Goal: Check status

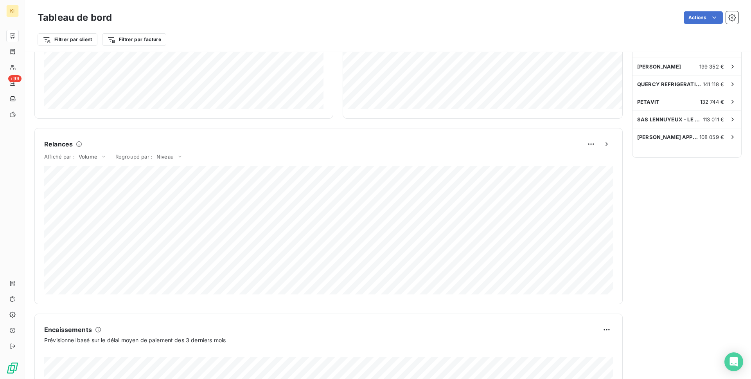
scroll to position [311, 0]
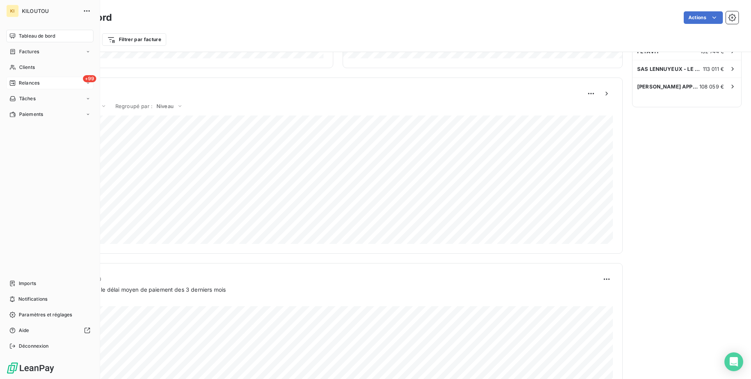
click at [30, 77] on div "+99 Relances" at bounding box center [49, 83] width 87 height 13
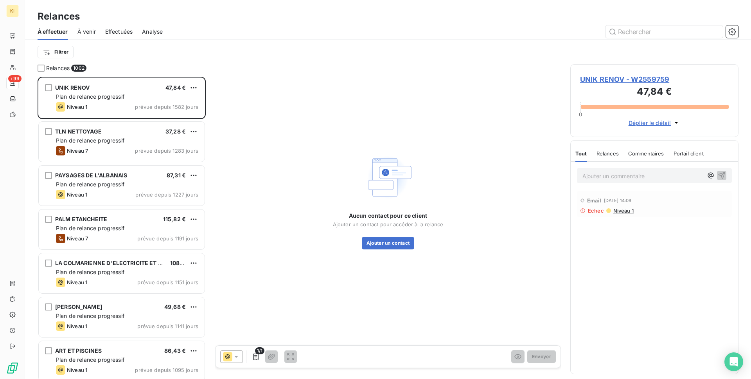
scroll to position [302, 168]
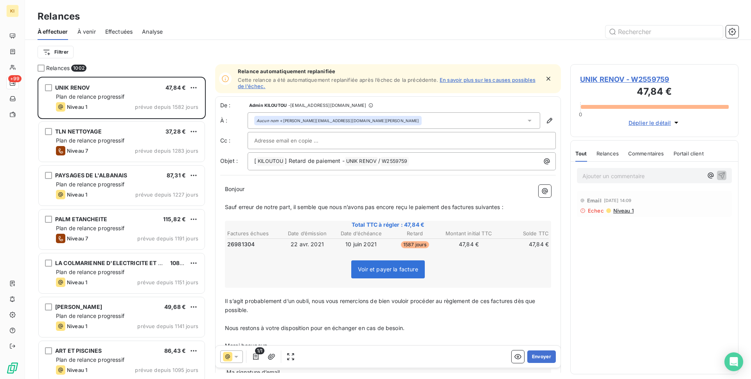
click at [118, 28] on span "Effectuées" at bounding box center [119, 32] width 28 height 8
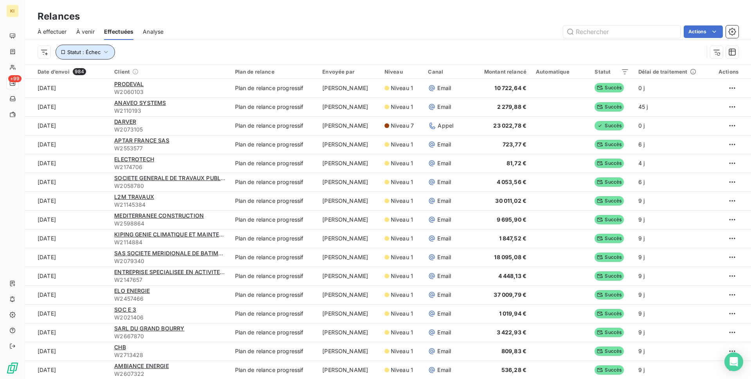
click at [94, 53] on span "Statut : Échec" at bounding box center [83, 52] width 33 height 6
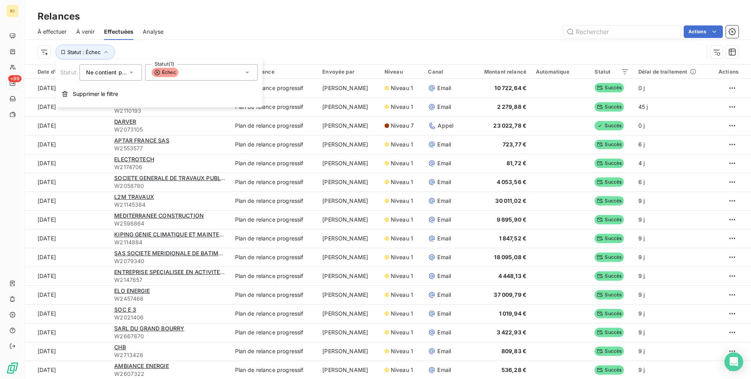
click at [251, 40] on div "Statut : Échec" at bounding box center [388, 52] width 701 height 24
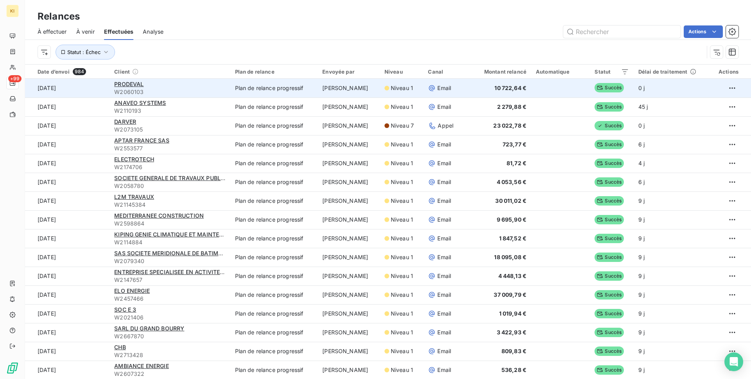
click at [326, 95] on td "[PERSON_NAME]" at bounding box center [349, 88] width 62 height 19
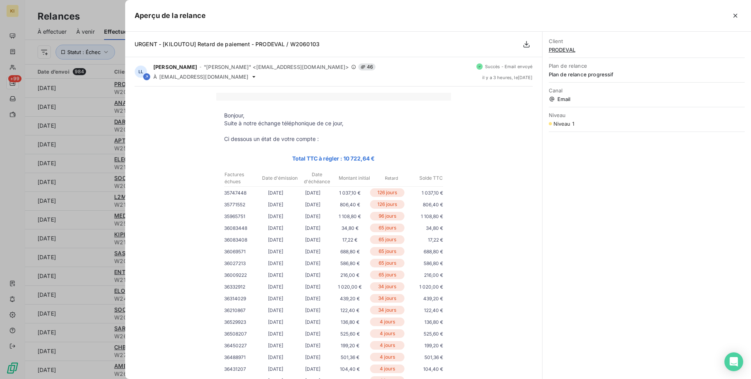
click at [71, 173] on div at bounding box center [375, 189] width 751 height 379
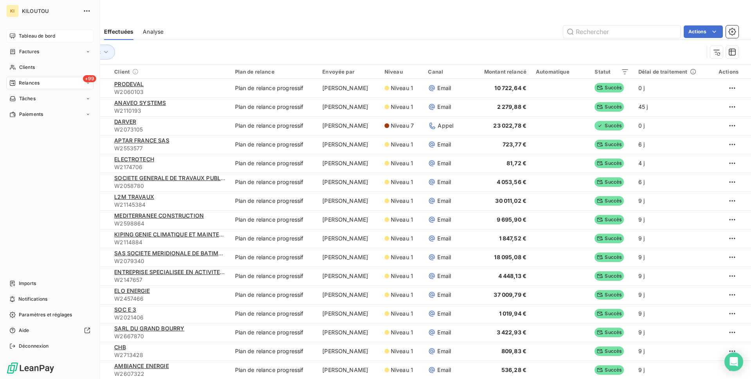
click at [36, 39] on span "Tableau de bord" at bounding box center [37, 35] width 36 height 7
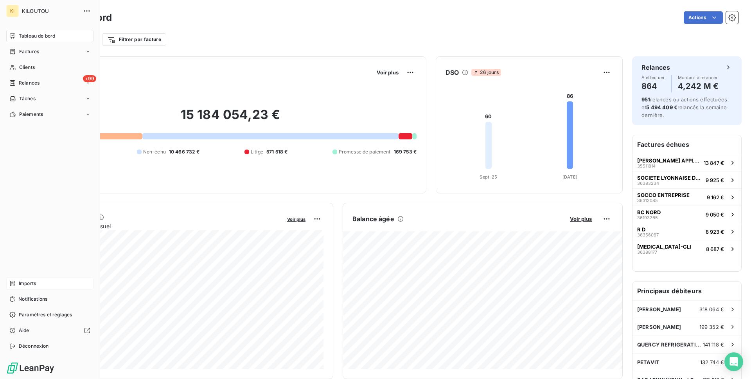
click at [26, 279] on div "Imports" at bounding box center [49, 283] width 87 height 13
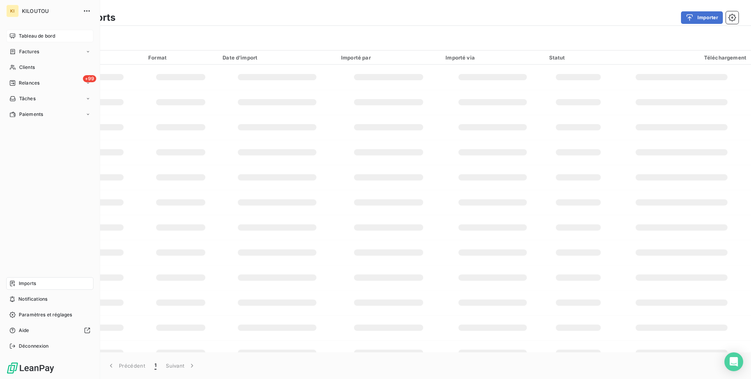
click at [22, 34] on span "Tableau de bord" at bounding box center [37, 35] width 36 height 7
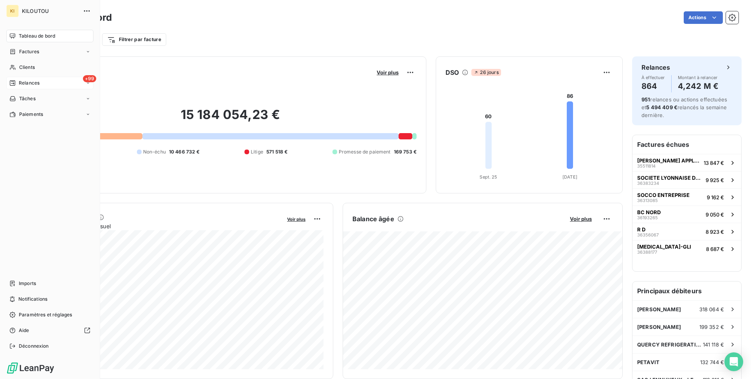
click at [40, 83] on div "+99 Relances" at bounding box center [49, 83] width 87 height 13
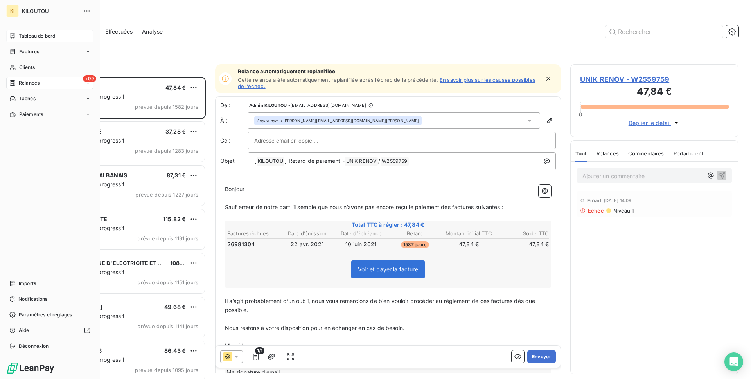
scroll to position [302, 168]
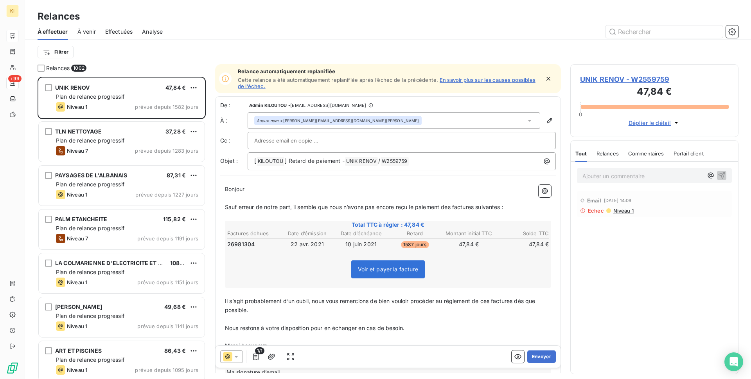
click at [116, 37] on div "Effectuées" at bounding box center [119, 31] width 28 height 16
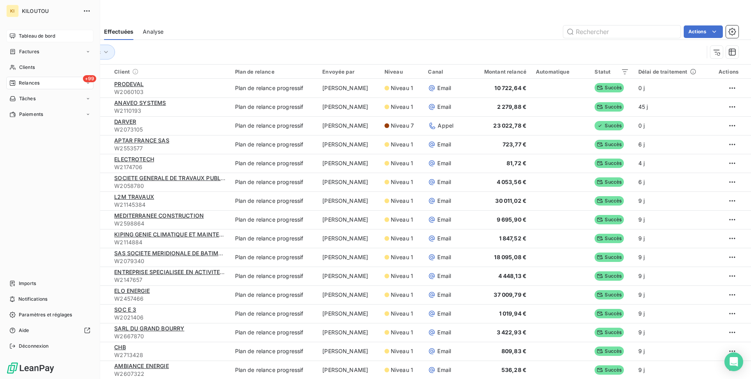
click at [16, 30] on div "Tableau de bord" at bounding box center [49, 36] width 87 height 13
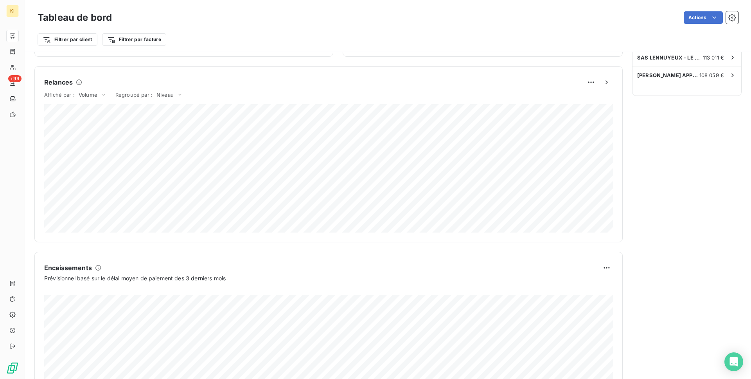
scroll to position [311, 0]
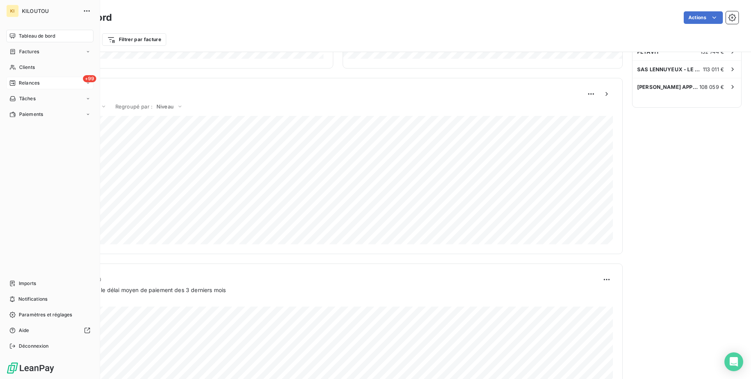
click at [27, 80] on span "Relances" at bounding box center [29, 82] width 21 height 7
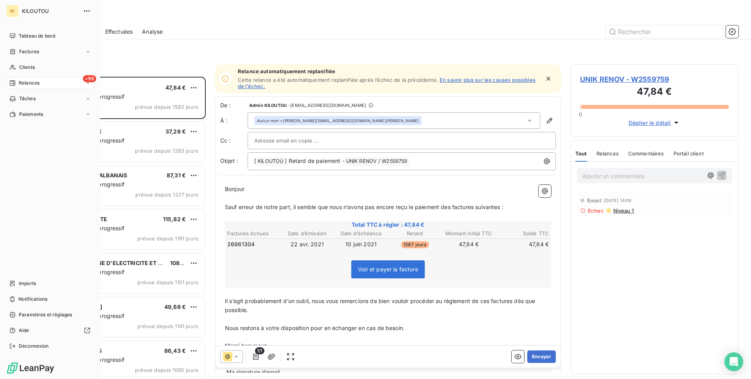
scroll to position [302, 168]
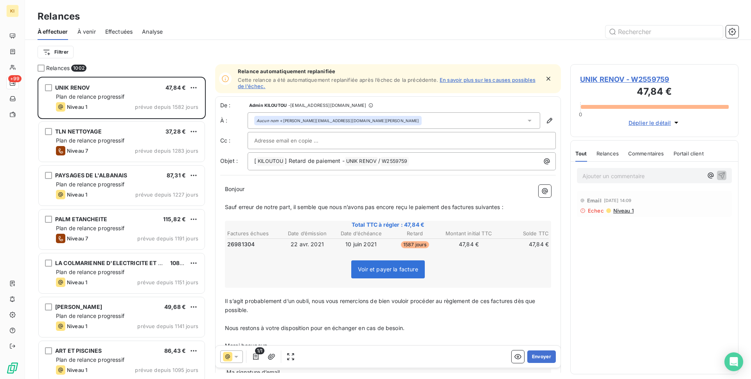
click at [122, 34] on span "Effectuées" at bounding box center [119, 32] width 28 height 8
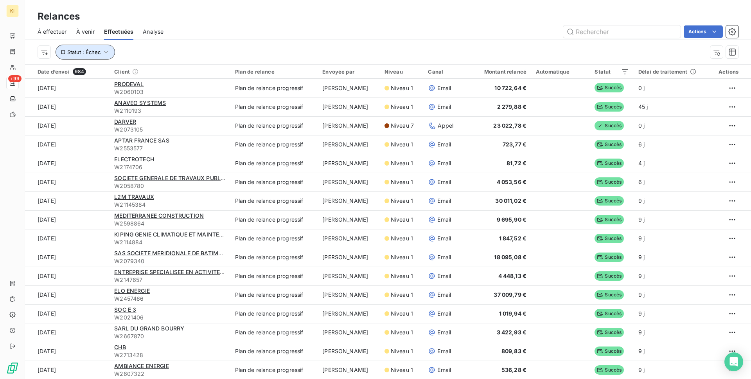
click at [97, 52] on span "Statut : Échec" at bounding box center [83, 52] width 33 height 6
click at [259, 47] on div "Statut : Échec" at bounding box center [371, 52] width 666 height 15
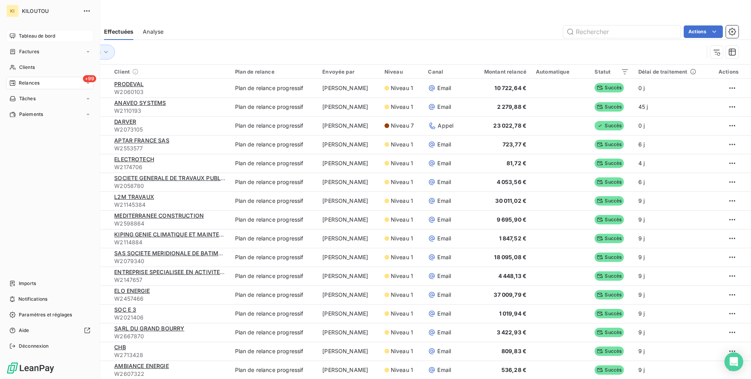
click at [13, 40] on div "Tableau de bord" at bounding box center [49, 36] width 87 height 13
